Goal: Navigation & Orientation: Go to known website

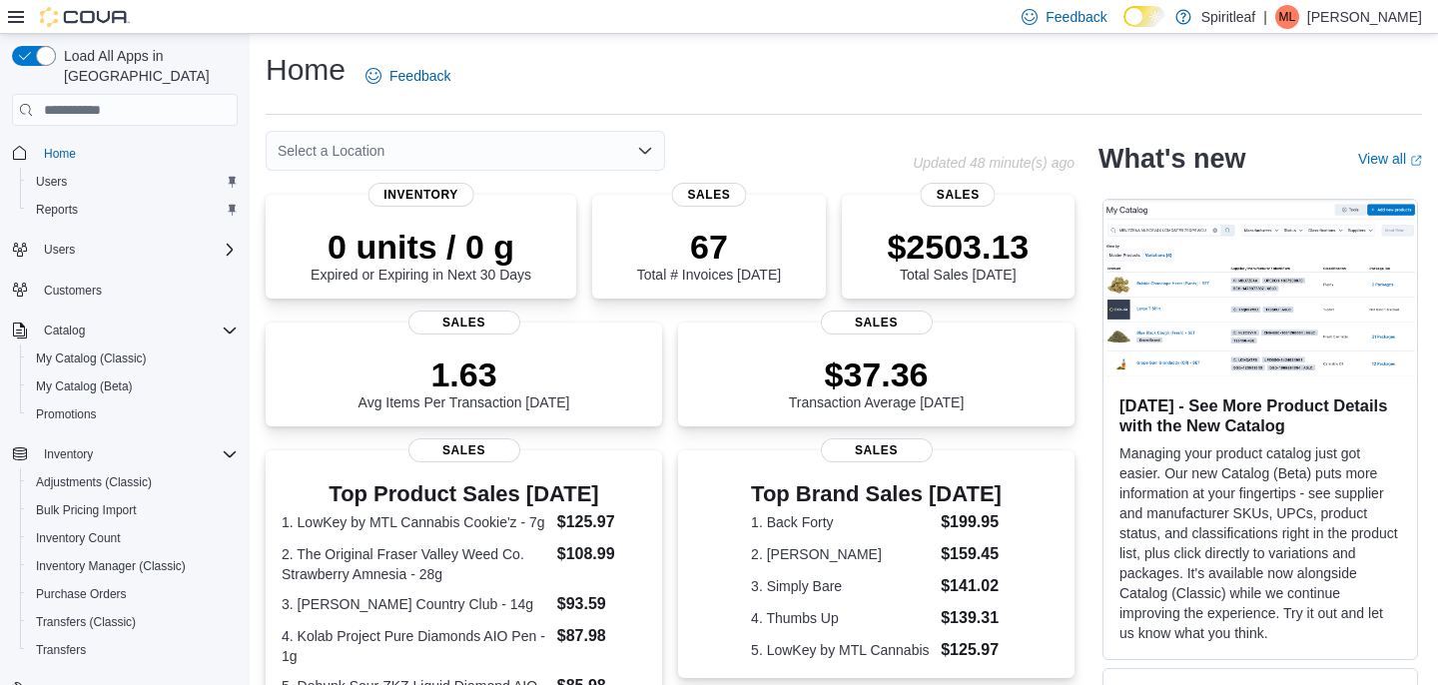
scroll to position [188, 0]
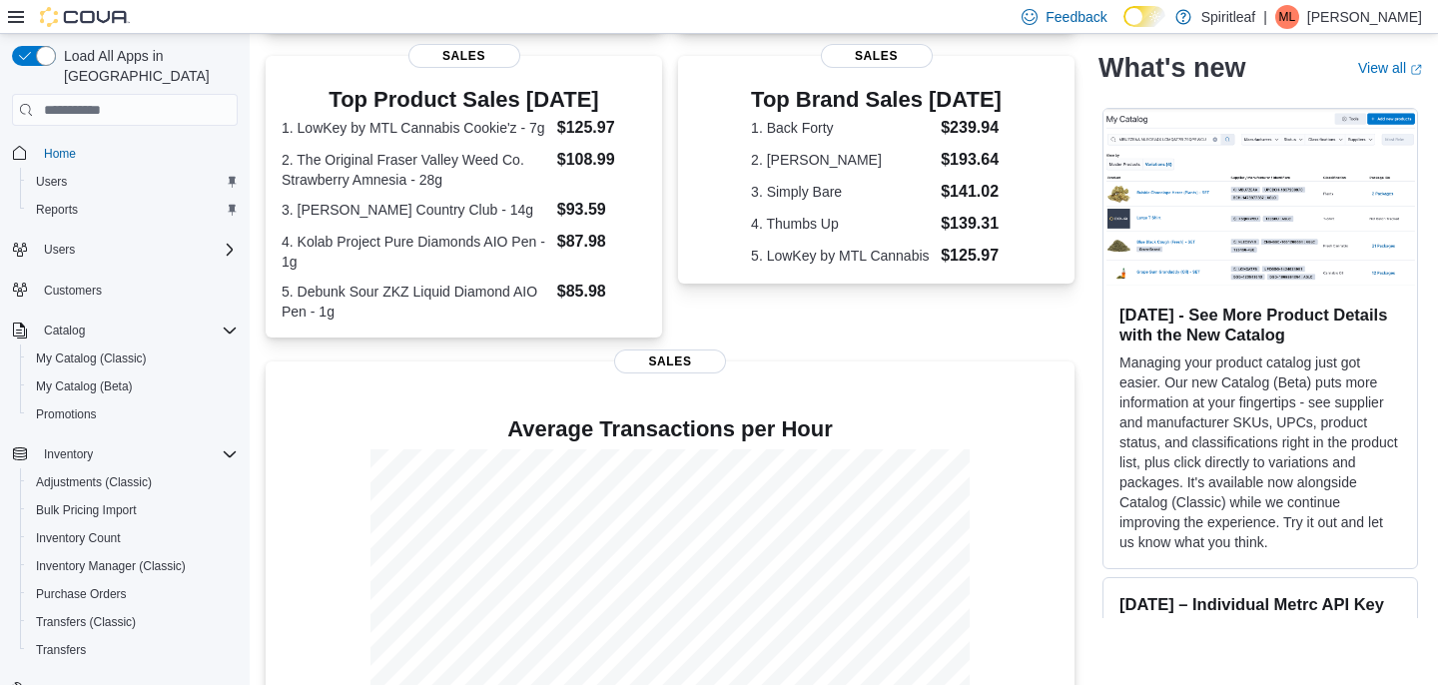
scroll to position [512, 0]
